Goal: Contribute content: Contribute content

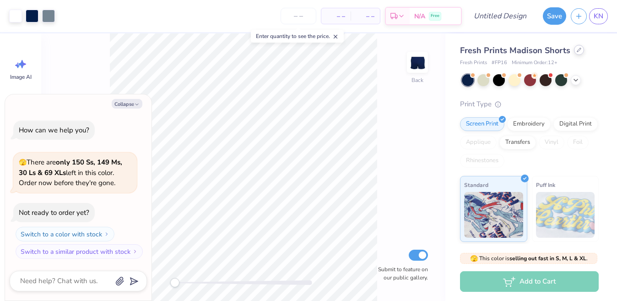
click at [574, 54] on div "Fresh Prints Madison Shorts" at bounding box center [529, 50] width 139 height 12
click at [577, 52] on icon at bounding box center [579, 50] width 5 height 5
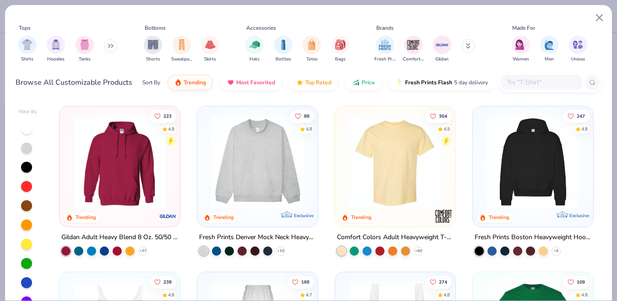
click at [388, 163] on img at bounding box center [395, 161] width 102 height 93
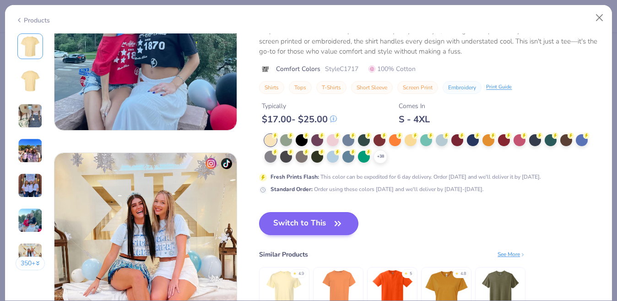
scroll to position [1112, 0]
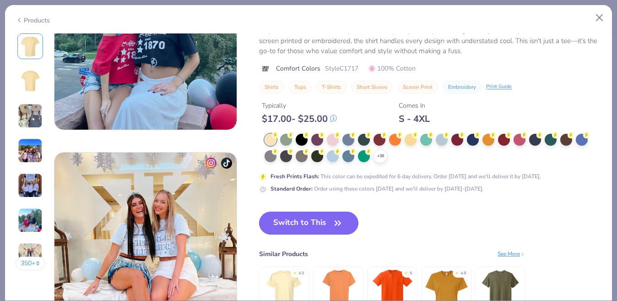
click at [311, 218] on button "Switch to This" at bounding box center [308, 223] width 99 height 23
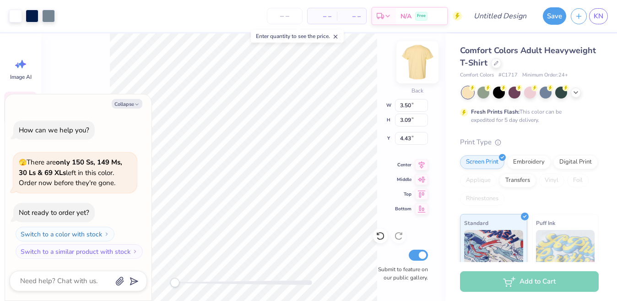
click at [414, 63] on img at bounding box center [417, 62] width 37 height 37
click at [419, 62] on img at bounding box center [417, 62] width 37 height 37
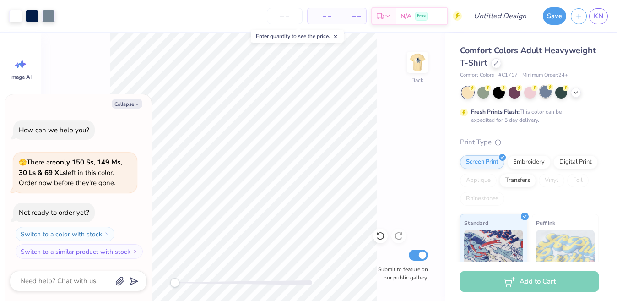
click at [543, 95] on div at bounding box center [546, 92] width 12 height 12
click at [580, 92] on div at bounding box center [576, 92] width 10 height 10
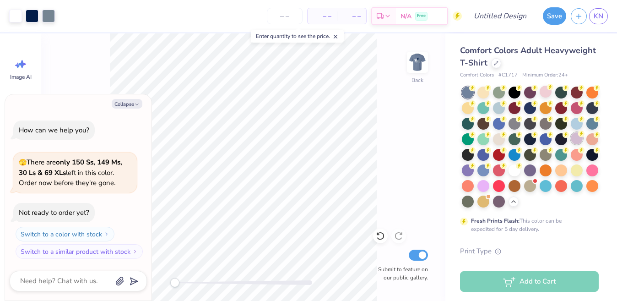
click at [581, 143] on div at bounding box center [577, 138] width 12 height 12
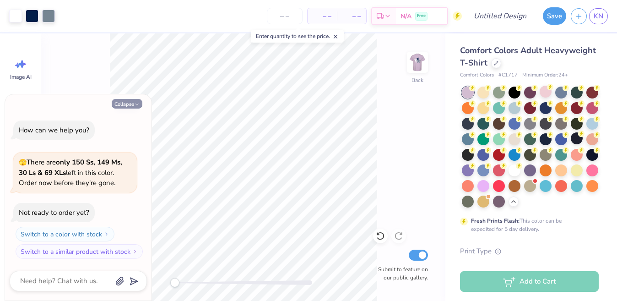
click at [135, 103] on icon "button" at bounding box center [136, 104] width 5 height 5
type textarea "x"
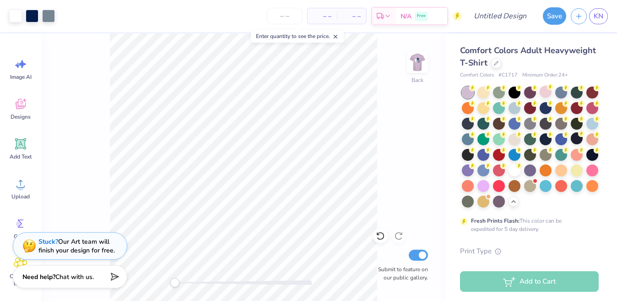
drag, startPoint x: 420, startPoint y: 62, endPoint x: 380, endPoint y: 114, distance: 65.3
click at [420, 63] on img at bounding box center [417, 62] width 18 height 18
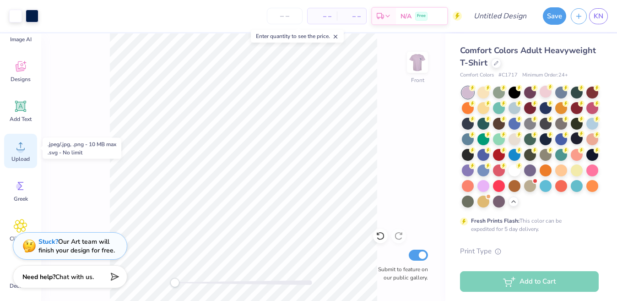
scroll to position [50, 0]
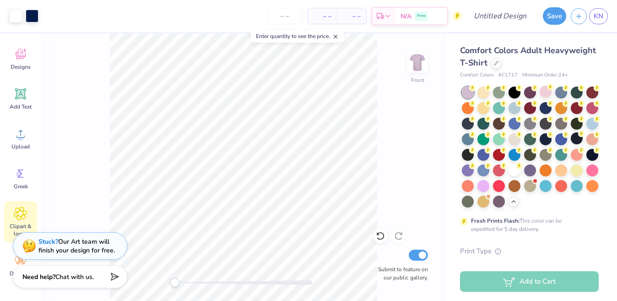
click at [21, 223] on span "Clipart & logos" at bounding box center [20, 230] width 30 height 15
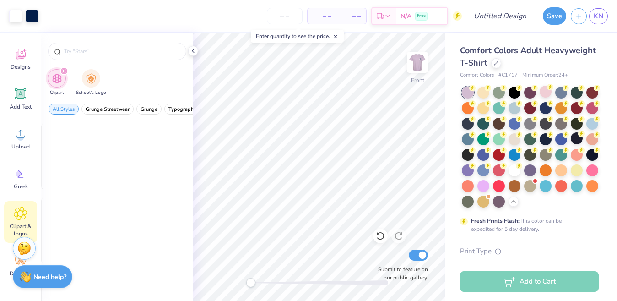
scroll to position [0, 0]
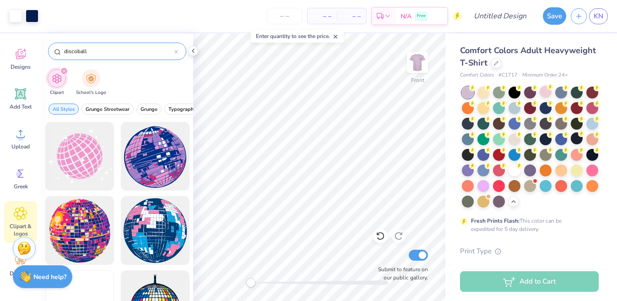
type input "discoball"
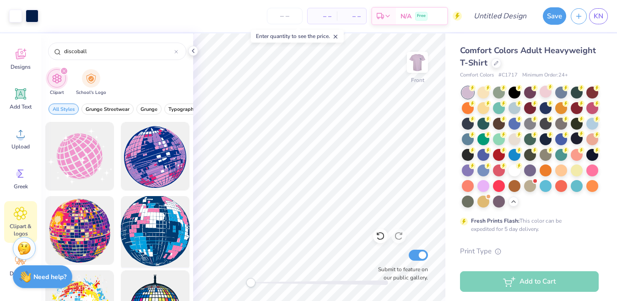
click at [150, 231] on div at bounding box center [155, 231] width 76 height 76
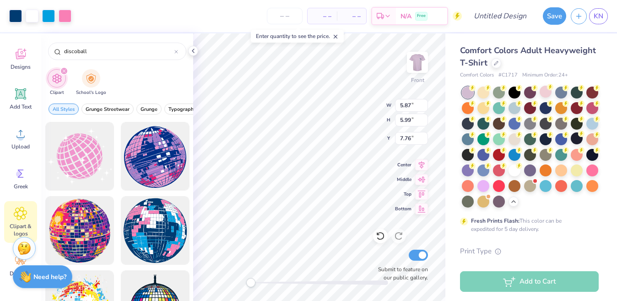
type input "7.58"
type input "7.23"
type input "6.34"
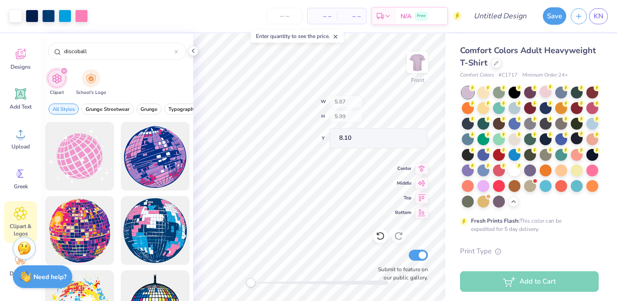
type input "8.05"
type input "7.66"
type input "7.88"
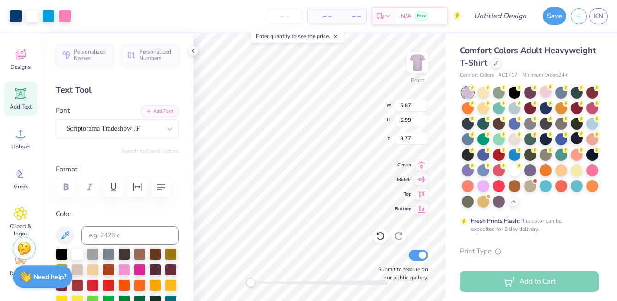
type input "8.05"
type input "7.66"
type input "7.88"
type input "7.82"
type input "8.02"
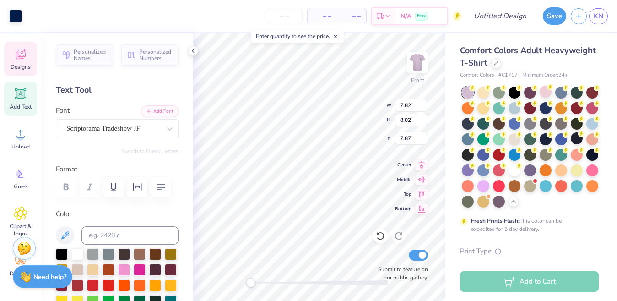
type input "3.75"
drag, startPoint x: 256, startPoint y: 283, endPoint x: 266, endPoint y: 281, distance: 10.3
click at [266, 281] on div at bounding box center [319, 282] width 137 height 5
type input "7.82"
type input "8.02"
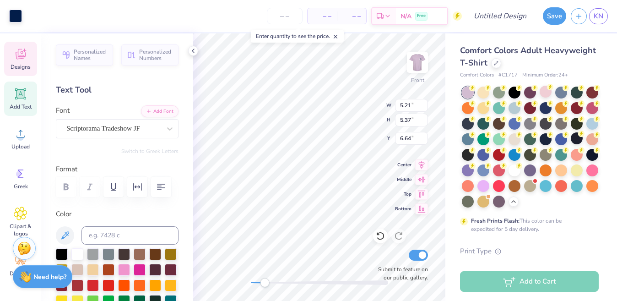
type input "7.87"
type input "5.87"
type input "5.99"
type input "7.76"
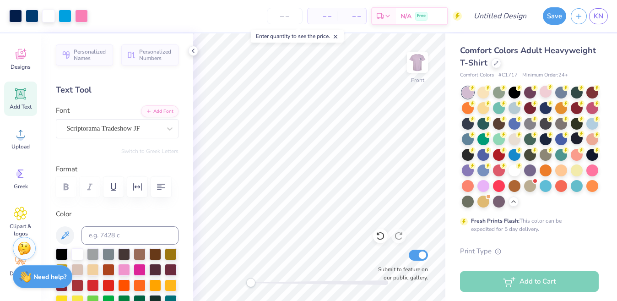
click at [230, 286] on div "Front Submit to feature on our public gallery." at bounding box center [319, 166] width 252 height 267
type input "5.43"
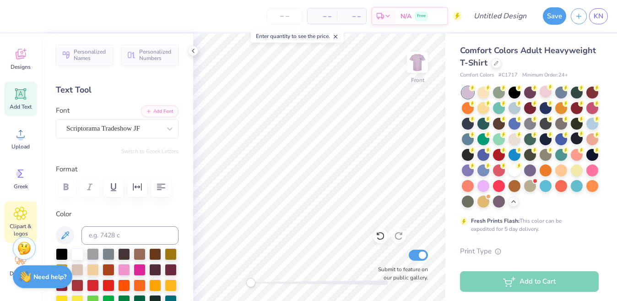
click at [21, 212] on icon at bounding box center [20, 213] width 5 height 5
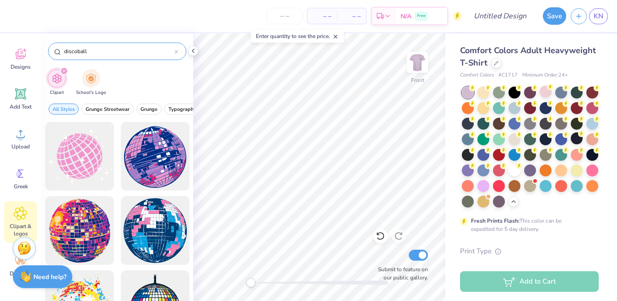
click at [176, 52] on icon at bounding box center [176, 52] width 4 height 4
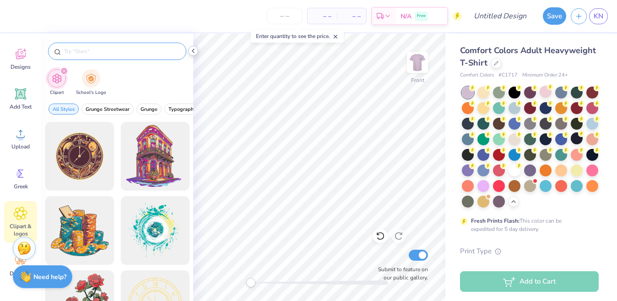
click at [193, 52] on icon at bounding box center [193, 50] width 7 height 7
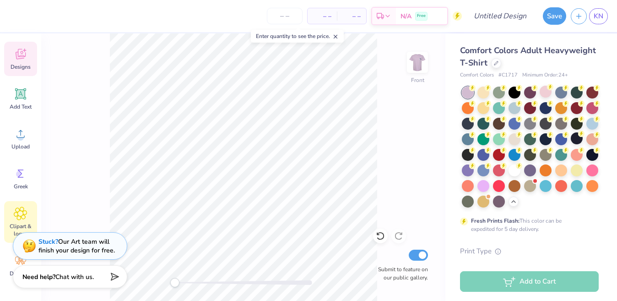
click at [19, 65] on span "Designs" at bounding box center [21, 66] width 20 height 7
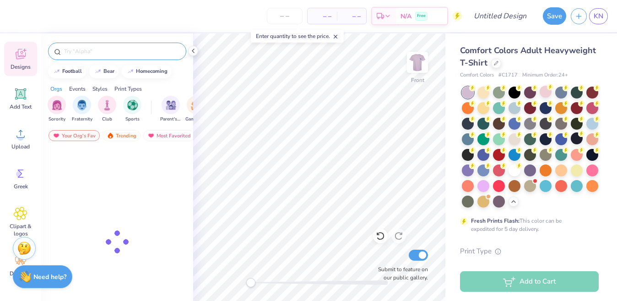
click at [91, 50] on input "text" at bounding box center [121, 51] width 117 height 9
type input "mirrorball"
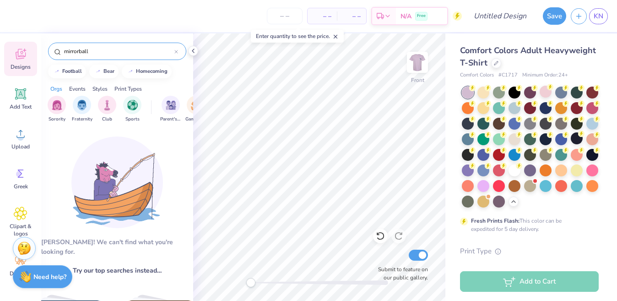
drag, startPoint x: 98, startPoint y: 53, endPoint x: 49, endPoint y: 46, distance: 49.9
click at [49, 46] on div "mirrorball" at bounding box center [117, 51] width 138 height 17
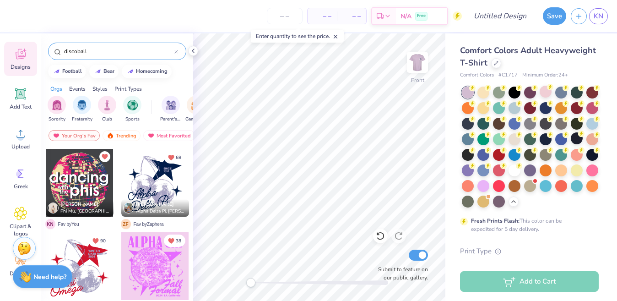
type input "discoball"
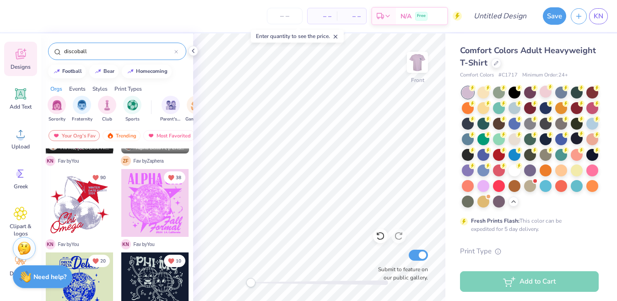
click at [176, 52] on icon at bounding box center [176, 51] width 3 height 3
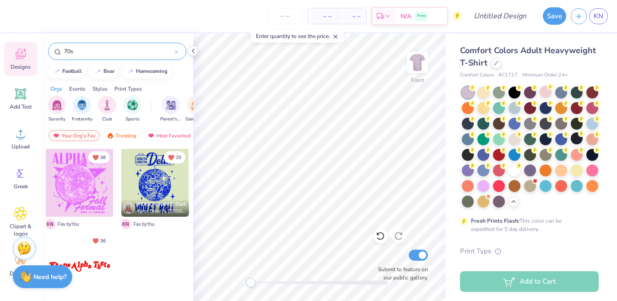
click at [103, 49] on input "70s" at bounding box center [118, 51] width 111 height 9
type input "7"
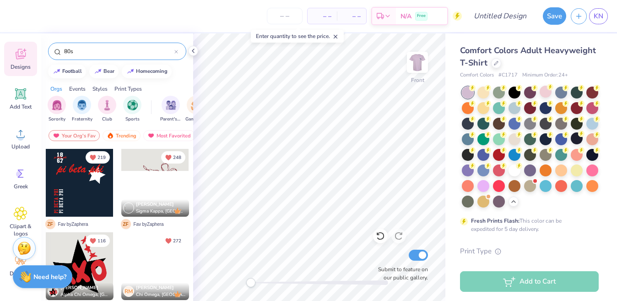
type input "80s"
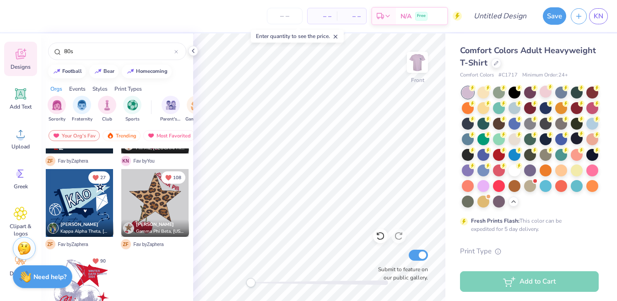
scroll to position [0, 0]
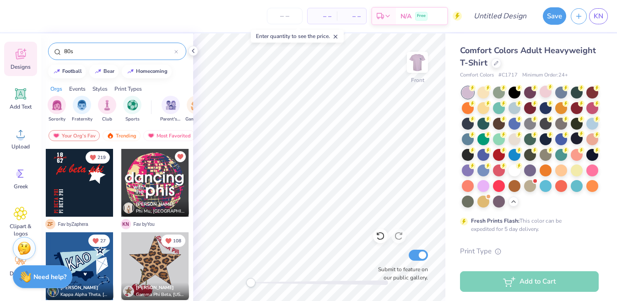
click at [179, 49] on div "80s" at bounding box center [117, 51] width 138 height 17
click at [176, 51] on icon at bounding box center [176, 52] width 4 height 4
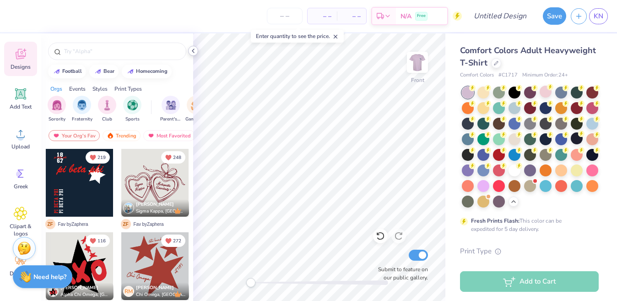
click at [193, 52] on polyline at bounding box center [193, 51] width 2 height 4
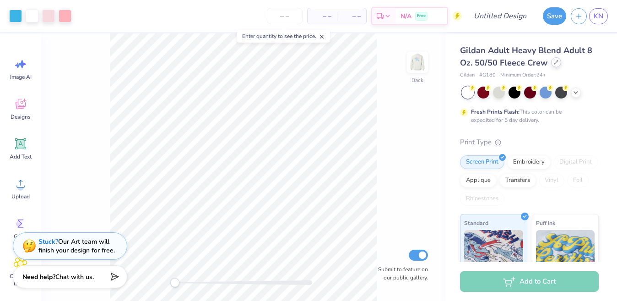
click at [554, 62] on icon at bounding box center [556, 62] width 5 height 5
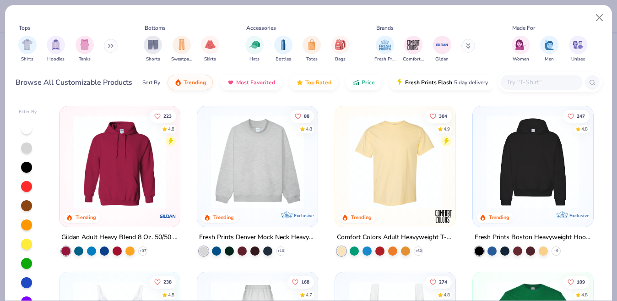
click at [378, 161] on img at bounding box center [395, 161] width 102 height 93
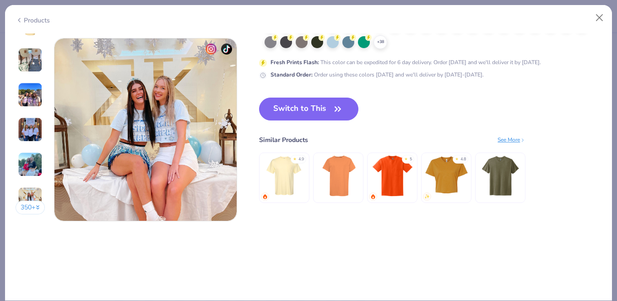
scroll to position [1201, 0]
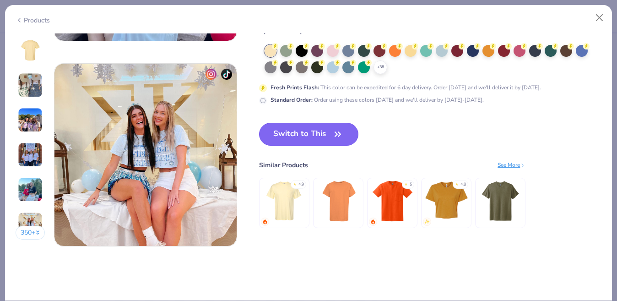
click at [315, 130] on button "Switch to This" at bounding box center [308, 134] width 99 height 23
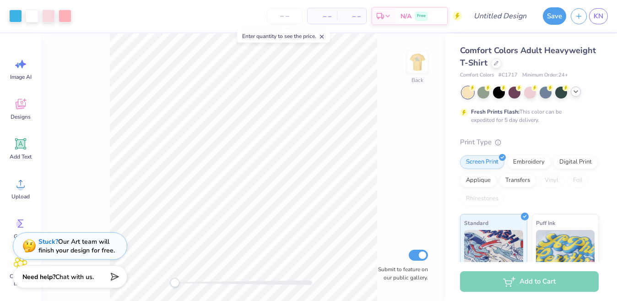
click at [576, 93] on icon at bounding box center [575, 91] width 7 height 7
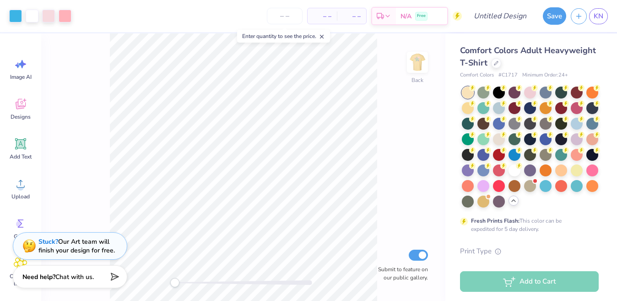
click at [576, 145] on div at bounding box center [530, 147] width 137 height 121
click at [577, 142] on div at bounding box center [577, 138] width 12 height 12
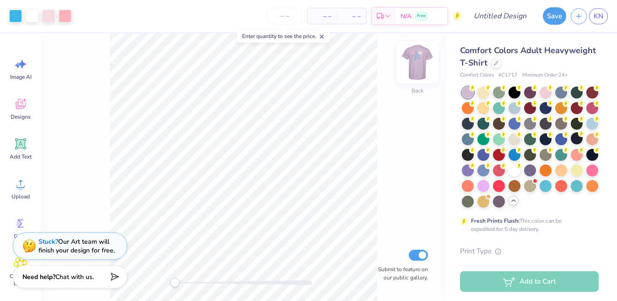
click at [425, 60] on img at bounding box center [417, 62] width 37 height 37
drag, startPoint x: 174, startPoint y: 281, endPoint x: 195, endPoint y: 277, distance: 20.9
click at [195, 279] on div "Accessibility label" at bounding box center [192, 282] width 9 height 9
click at [208, 285] on div "Front Submit to feature on our public gallery." at bounding box center [243, 166] width 404 height 267
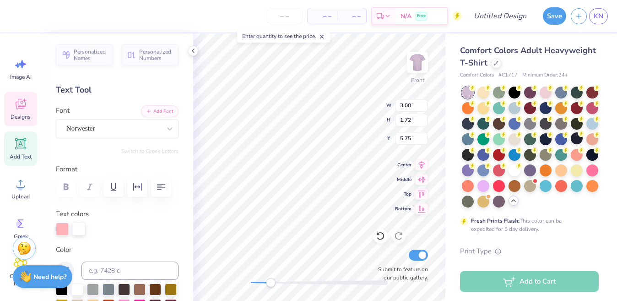
scroll to position [0, 0]
type textarea "Dancing"
type input "8.45"
type input "8.42"
type input "4.07"
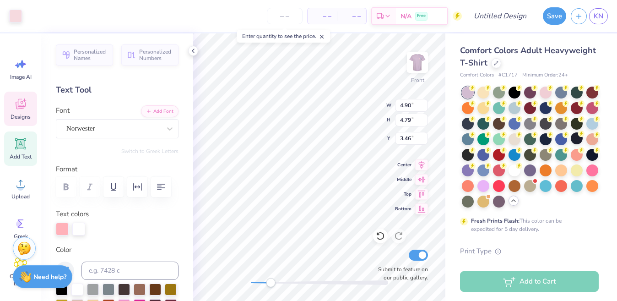
type input "4.90"
type input "4.79"
type input "3.46"
type input "8.45"
type input "8.42"
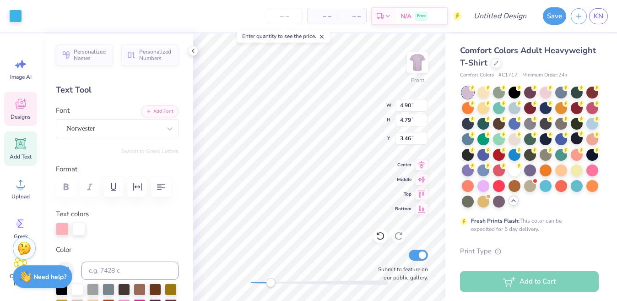
type input "4.07"
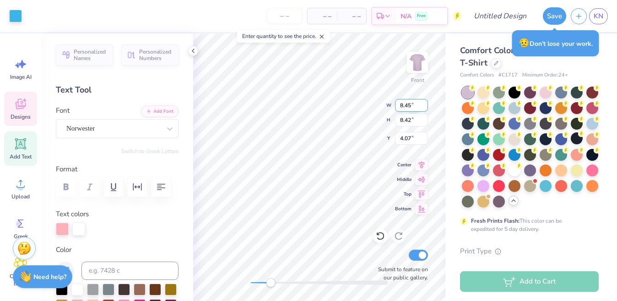
type input "6.85"
type input "2.39"
type input "5.83"
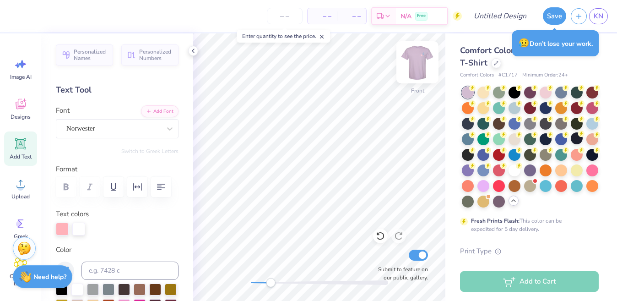
click at [425, 57] on img at bounding box center [417, 62] width 37 height 37
click at [247, 286] on div "Back Submit to feature on our public gallery." at bounding box center [319, 166] width 252 height 267
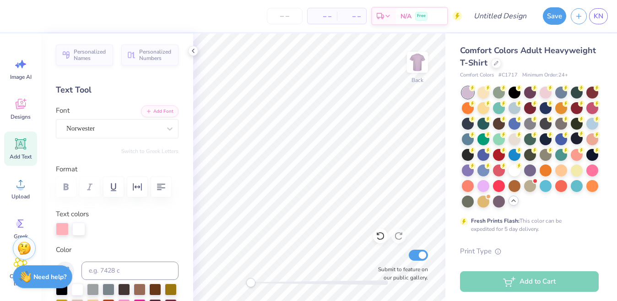
scroll to position [50, 0]
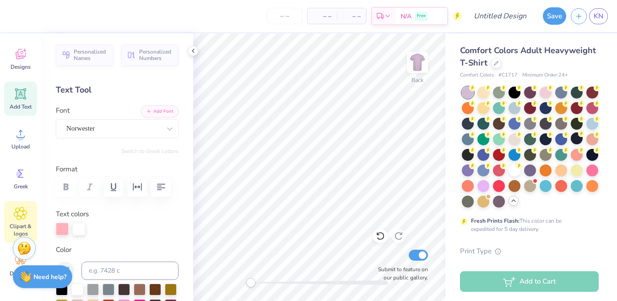
click at [15, 206] on icon at bounding box center [20, 213] width 13 height 14
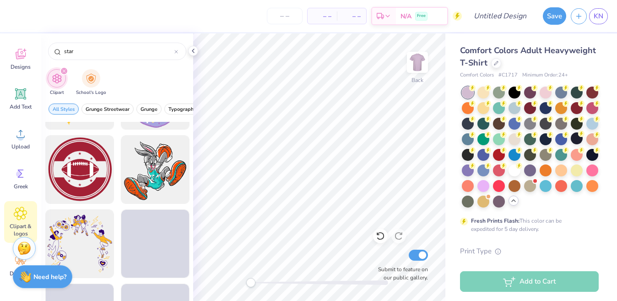
scroll to position [3473, 0]
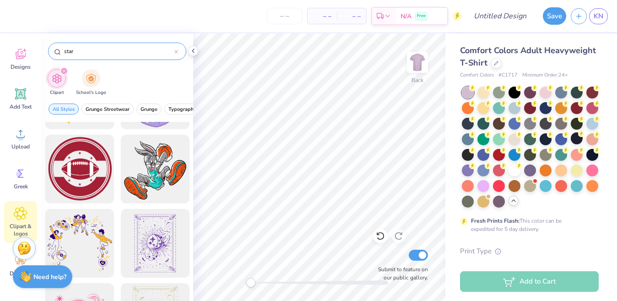
type input "star"
click at [178, 51] on div "star" at bounding box center [117, 51] width 138 height 17
click at [193, 51] on icon at bounding box center [193, 50] width 7 height 7
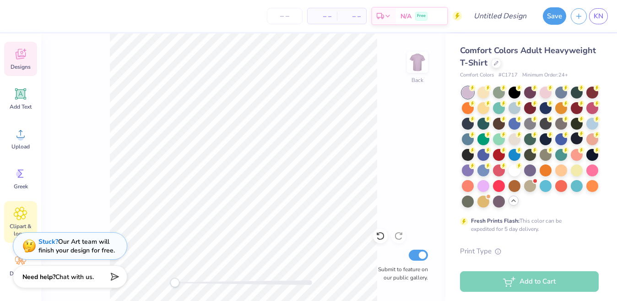
click at [21, 57] on icon at bounding box center [20, 55] width 9 height 7
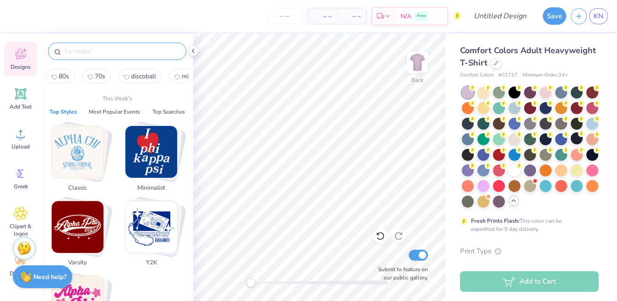
click at [101, 53] on input "text" at bounding box center [121, 51] width 117 height 9
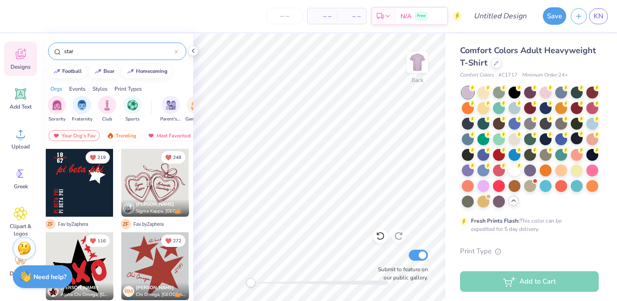
type input "star"
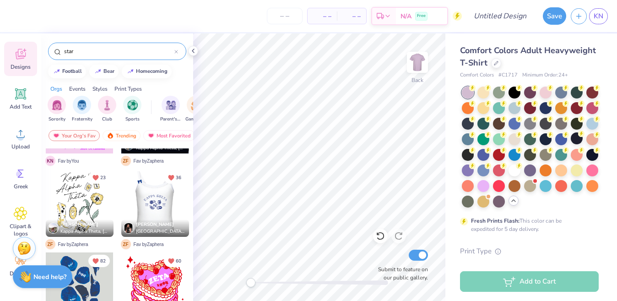
scroll to position [0, 0]
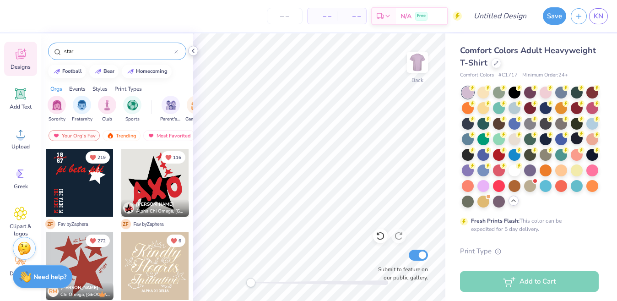
click at [195, 53] on icon at bounding box center [193, 50] width 7 height 7
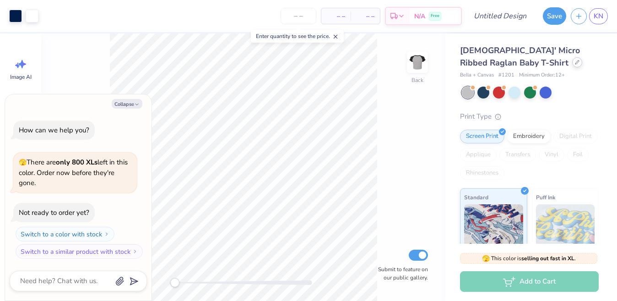
click at [572, 65] on div at bounding box center [577, 62] width 10 height 10
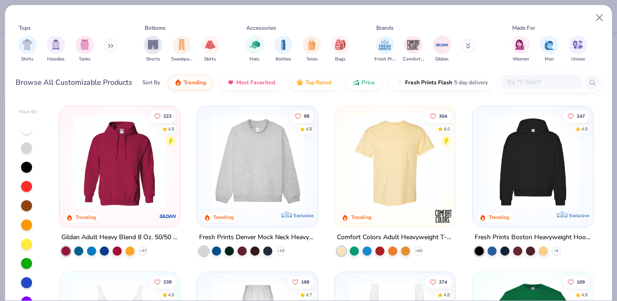
click at [358, 155] on img at bounding box center [395, 161] width 102 height 93
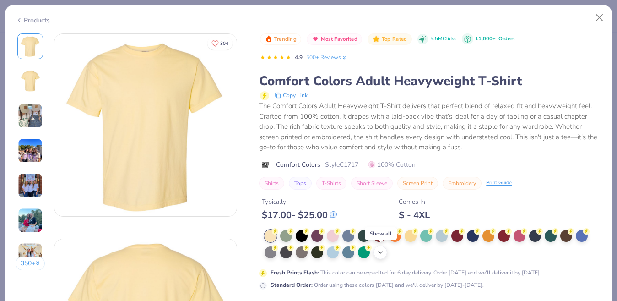
click at [380, 252] on icon at bounding box center [380, 252] width 7 height 7
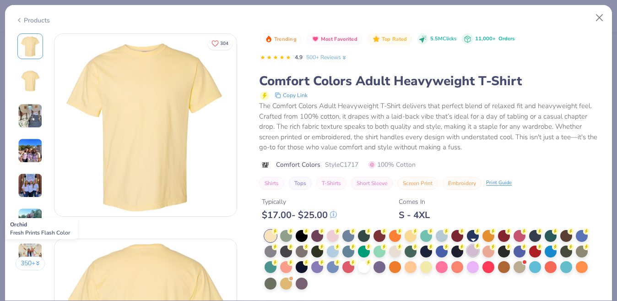
click at [473, 255] on div at bounding box center [473, 250] width 12 height 12
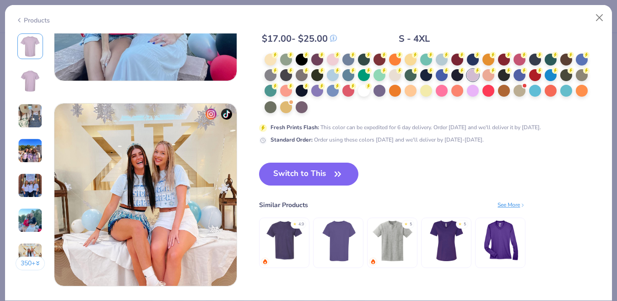
scroll to position [1152, 0]
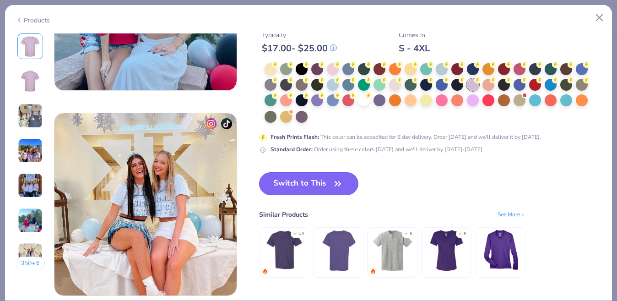
click at [301, 187] on button "Switch to This" at bounding box center [308, 183] width 99 height 23
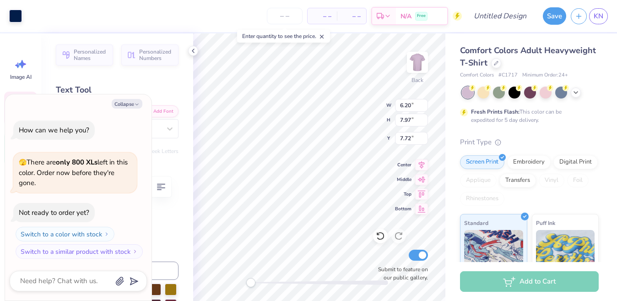
type textarea "x"
type input "3.70"
type input "2.25"
type input "9.33"
type textarea "x"
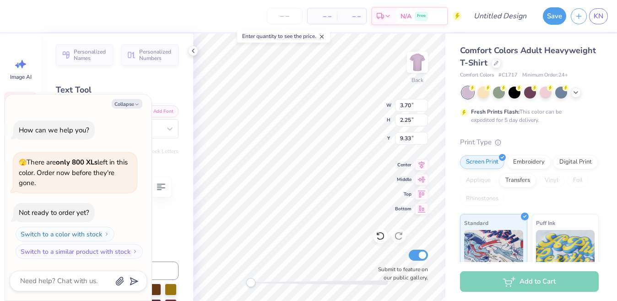
type input "3.52"
type input "2.14"
type input "11.64"
click at [134, 81] on div "Personalized Names Personalized Numbers Text Tool Add Font Font Aglet Sans Ultr…" at bounding box center [117, 166] width 152 height 267
click at [133, 101] on button "Collapse" at bounding box center [127, 104] width 31 height 10
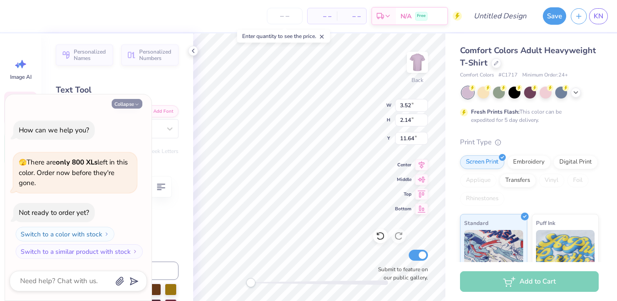
type textarea "x"
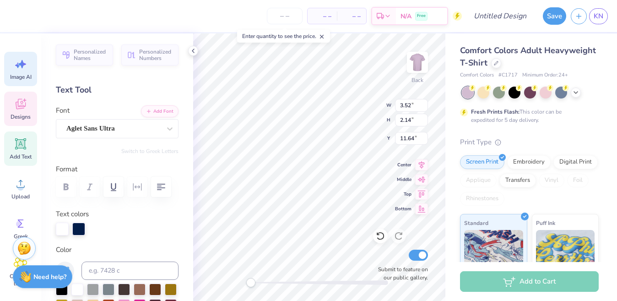
click at [22, 69] on icon at bounding box center [21, 64] width 14 height 14
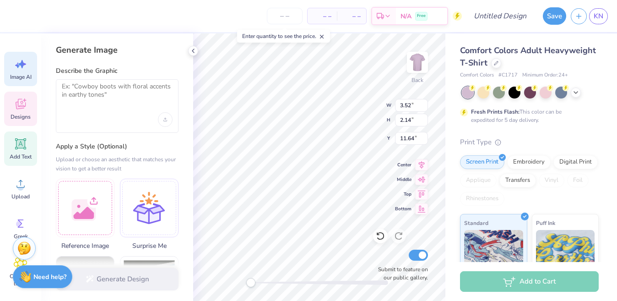
click at [26, 149] on icon at bounding box center [21, 144] width 14 height 14
type input "5.59"
type input "1.62"
type input "11.69"
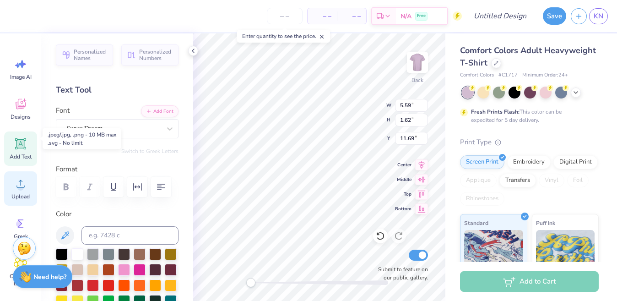
scroll to position [50, 0]
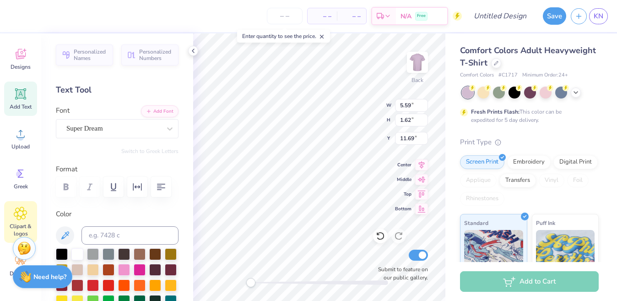
click at [26, 208] on icon at bounding box center [20, 213] width 13 height 14
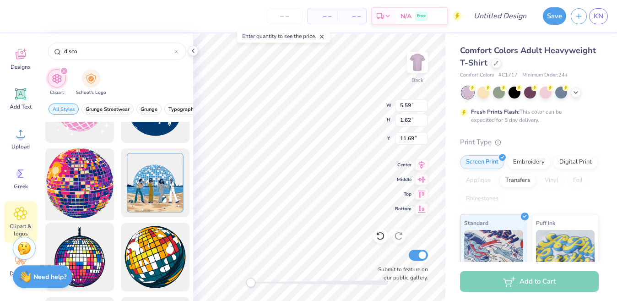
scroll to position [49, 0]
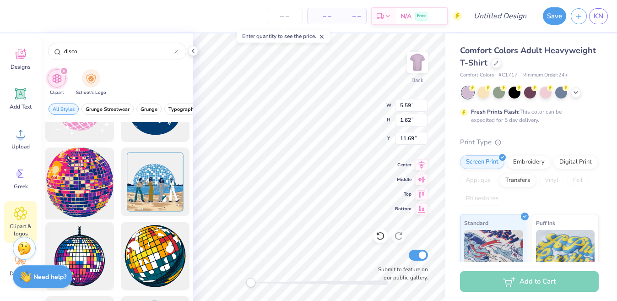
type input "disco"
click at [91, 191] on div at bounding box center [80, 182] width 76 height 76
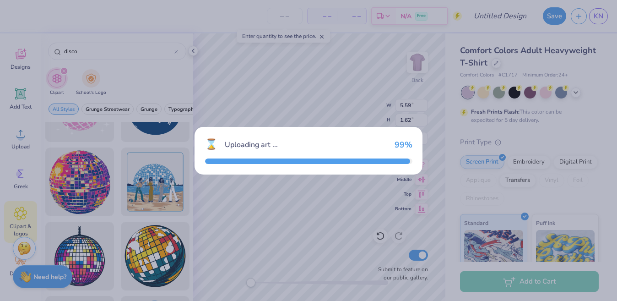
type input "14.17"
type input "14.75"
type input "3.00"
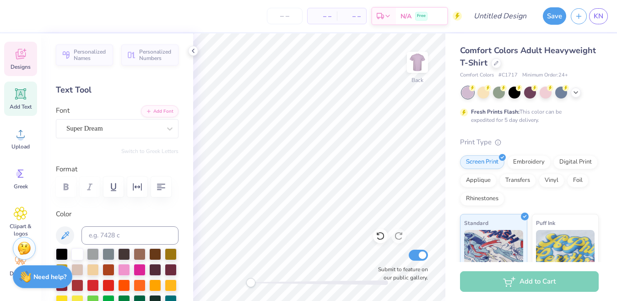
click at [22, 63] on div "Designs" at bounding box center [20, 59] width 33 height 34
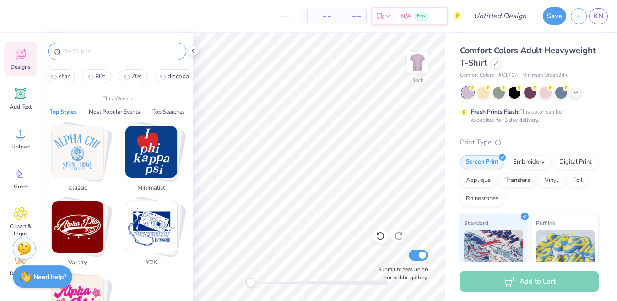
click at [110, 48] on input "text" at bounding box center [121, 51] width 117 height 9
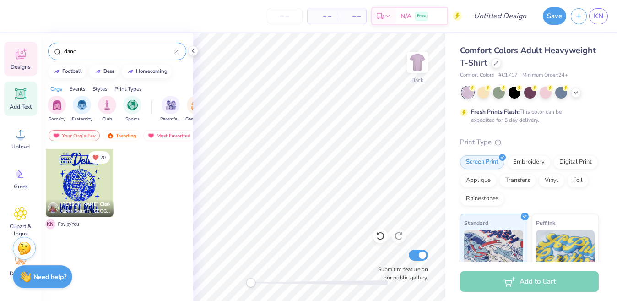
type input "danc"
click at [24, 96] on icon at bounding box center [20, 94] width 9 height 9
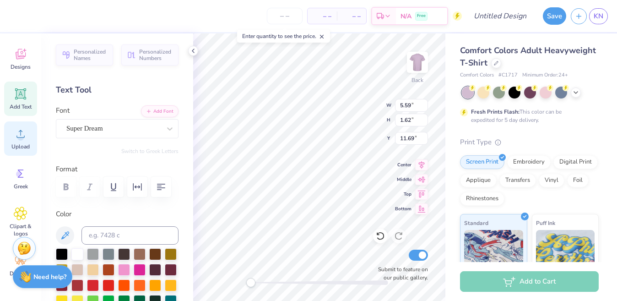
click at [22, 132] on icon at bounding box center [21, 134] width 14 height 14
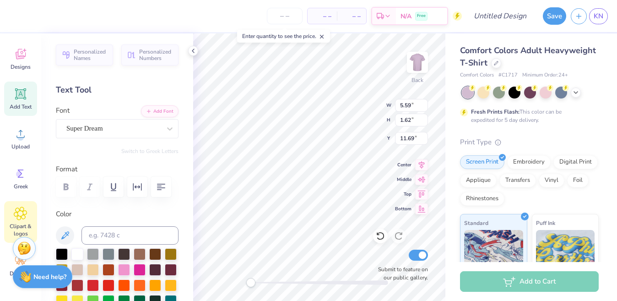
click at [23, 225] on span "Clipart & logos" at bounding box center [20, 230] width 30 height 15
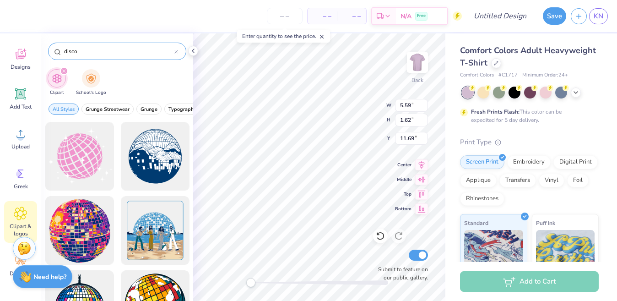
click at [178, 51] on icon at bounding box center [176, 52] width 4 height 4
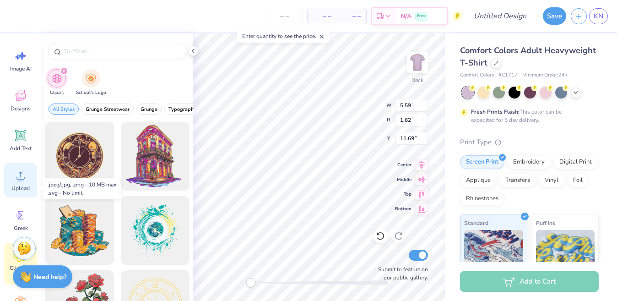
scroll to position [0, 0]
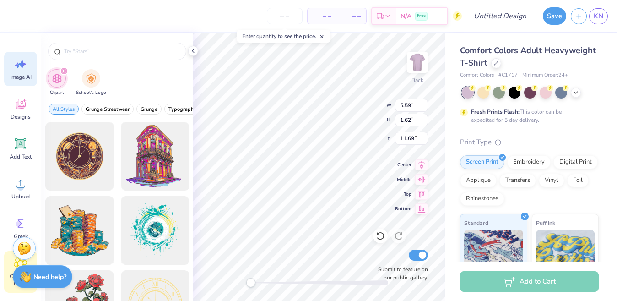
click at [20, 69] on icon at bounding box center [21, 64] width 14 height 14
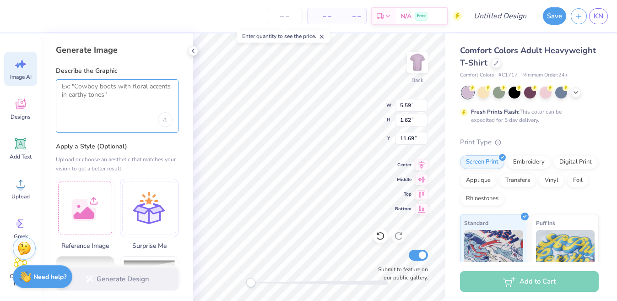
click at [78, 96] on textarea at bounding box center [117, 93] width 111 height 23
click at [193, 51] on polyline at bounding box center [193, 51] width 2 height 4
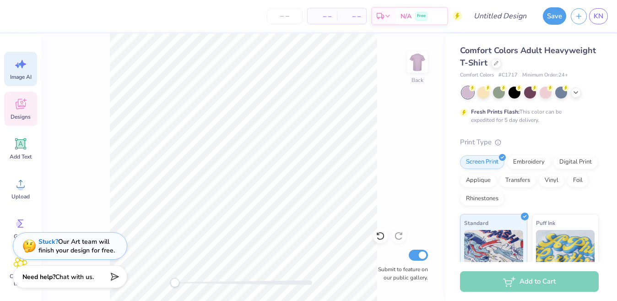
click at [18, 109] on icon at bounding box center [21, 104] width 14 height 14
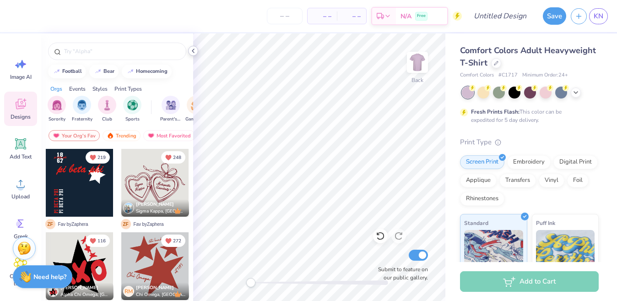
click at [193, 52] on icon at bounding box center [193, 50] width 7 height 7
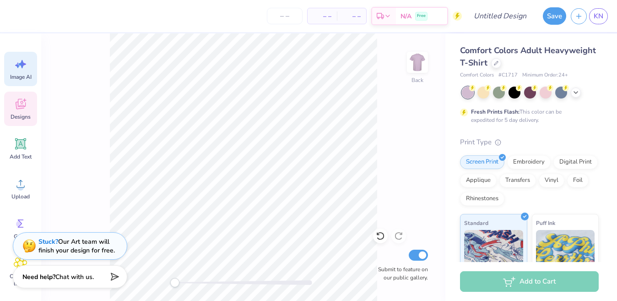
click at [22, 71] on icon at bounding box center [21, 64] width 14 height 14
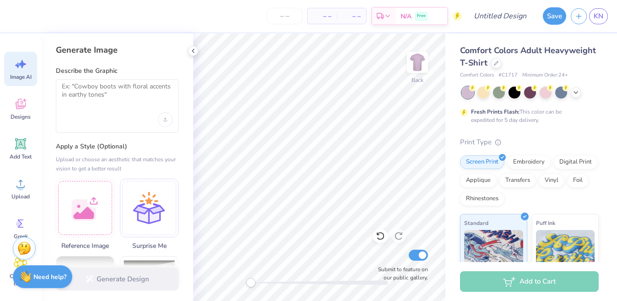
click at [120, 128] on div at bounding box center [117, 106] width 123 height 54
click at [106, 103] on textarea at bounding box center [117, 93] width 111 height 23
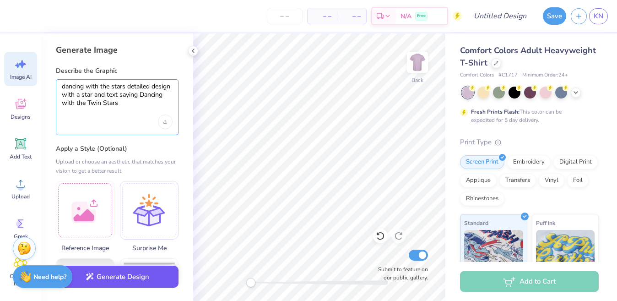
type textarea "dancing with the stars detailed design with a star and text saying Dancing with…"
click at [114, 283] on button "Generate Design" at bounding box center [117, 277] width 123 height 22
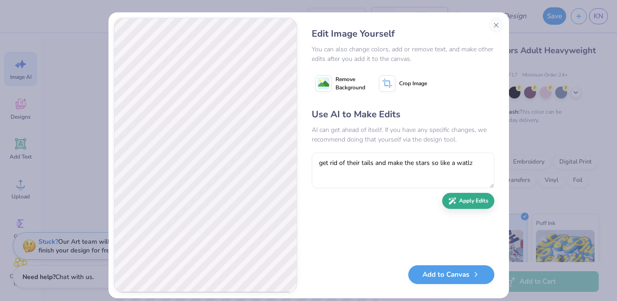
type textarea "get rid of their tails and make the stars so like a watlz"
click at [474, 201] on button "Apply Edits" at bounding box center [468, 201] width 52 height 16
